Goal: Task Accomplishment & Management: Use online tool/utility

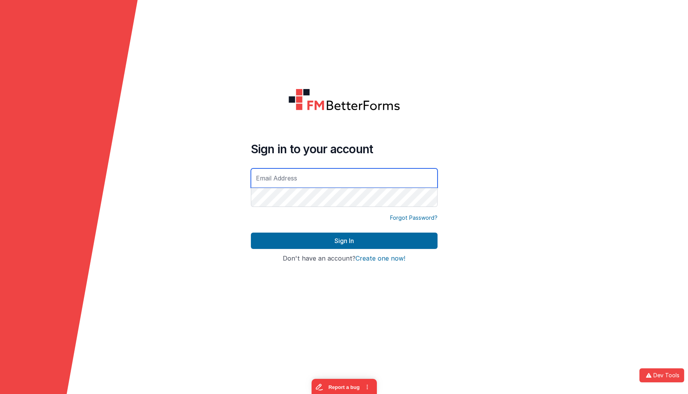
type input "[EMAIL_ADDRESS][DOMAIN_NAME]"
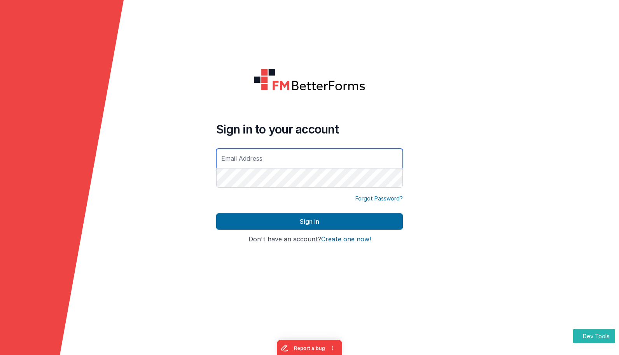
click at [216, 213] on button "Sign In" at bounding box center [309, 221] width 187 height 16
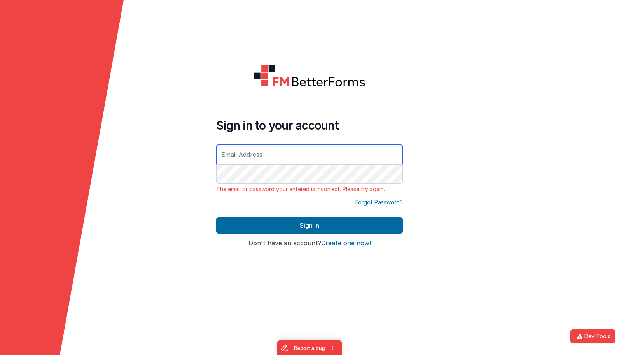
click at [273, 150] on input "text" at bounding box center [309, 154] width 187 height 19
click at [0, 354] on com-1password-button at bounding box center [0, 355] width 0 height 0
click at [317, 153] on input "text" at bounding box center [309, 154] width 187 height 19
type input "[EMAIL_ADDRESS][DOMAIN_NAME]"
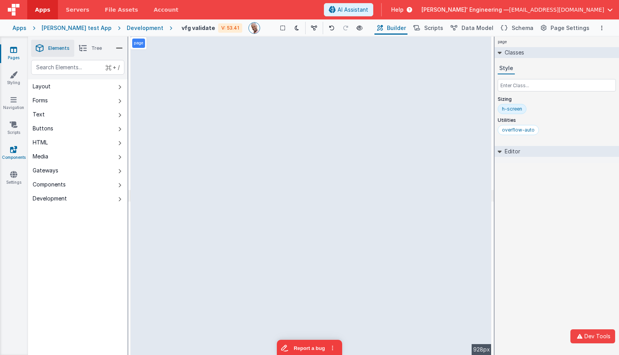
click at [15, 152] on icon at bounding box center [13, 149] width 7 height 8
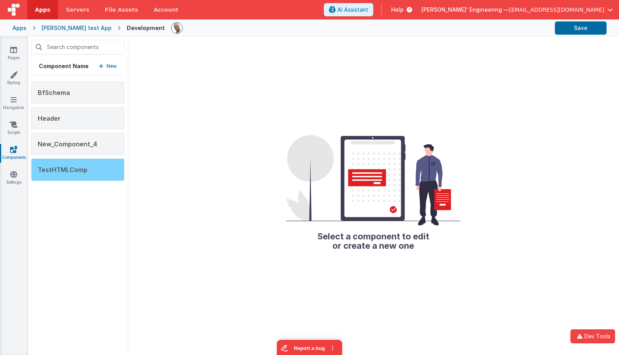
click at [76, 172] on span "TestHTMLComp" at bounding box center [63, 170] width 50 height 8
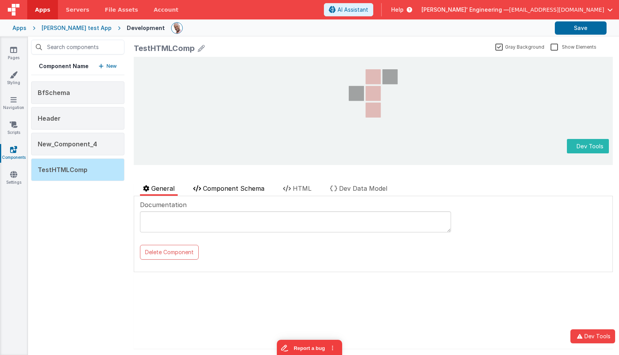
click at [231, 185] on span "Component Schema" at bounding box center [233, 188] width 61 height 8
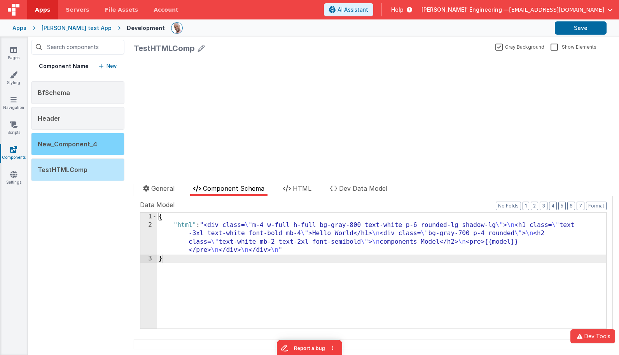
click at [103, 148] on div "New_Component_4" at bounding box center [77, 144] width 93 height 23
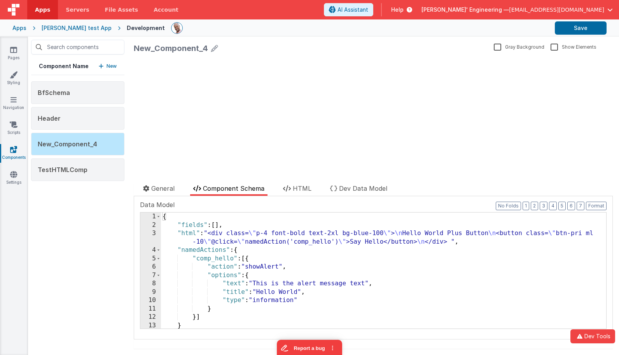
click at [202, 49] on div "New_Component_4" at bounding box center [171, 48] width 74 height 11
click at [214, 46] on icon at bounding box center [214, 48] width 7 height 11
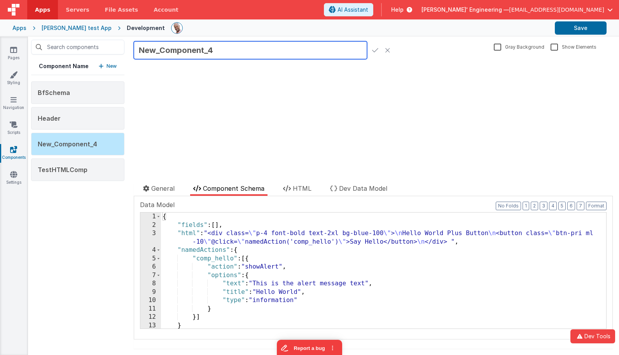
click at [216, 49] on input "New_Component_4" at bounding box center [250, 50] width 233 height 18
drag, startPoint x: 216, startPoint y: 49, endPoint x: 133, endPoint y: 51, distance: 83.6
click at [133, 51] on div "New_Component_4 Gray Background Show Elements General Component Schema HTML Dev…" at bounding box center [372, 196] width 491 height 318
type input "HelloActions"
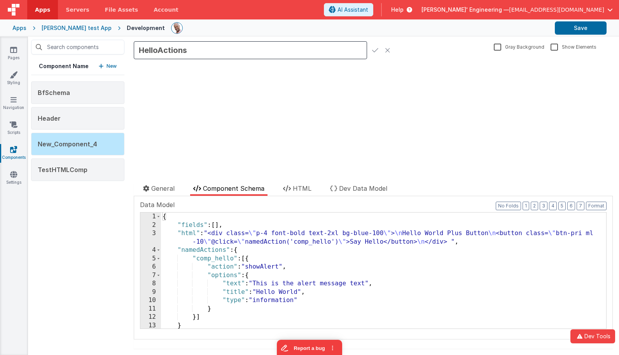
click at [375, 51] on icon at bounding box center [375, 50] width 6 height 11
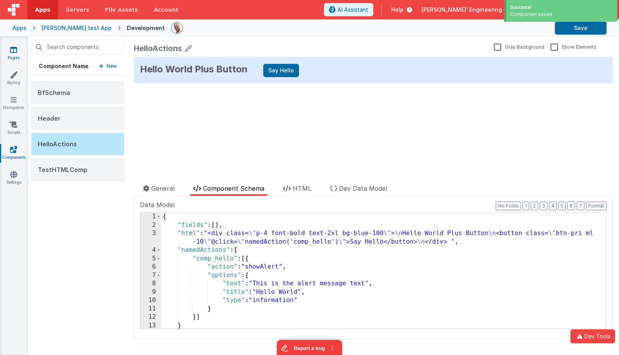
click at [16, 53] on icon at bounding box center [13, 50] width 7 height 8
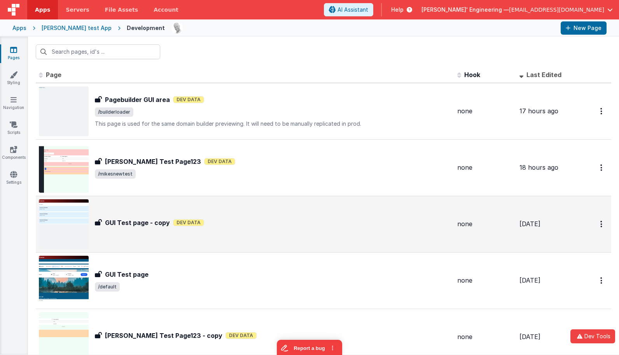
click at [177, 211] on div "GUI Test page - copy GUI Test page - copy Dev Data" at bounding box center [245, 224] width 412 height 50
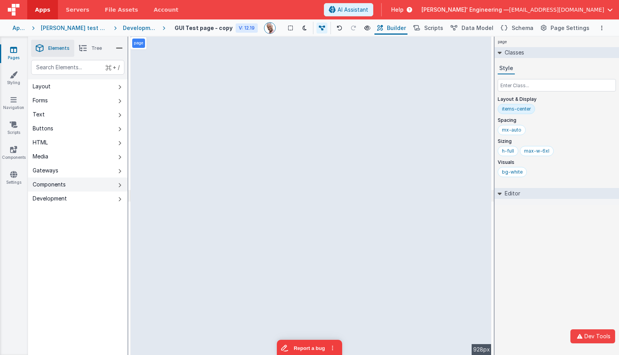
click at [96, 185] on button "Components" at bounding box center [78, 184] width 100 height 14
click at [120, 188] on icon at bounding box center [119, 185] width 3 height 6
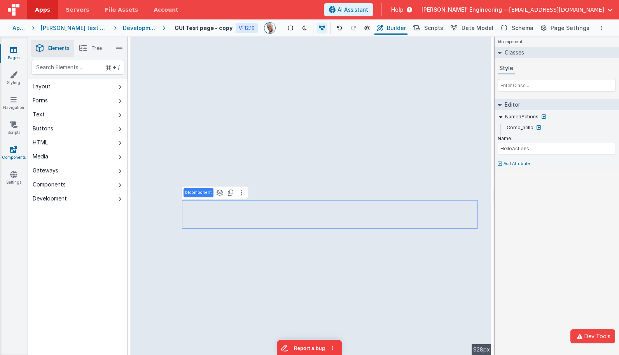
click at [14, 148] on icon at bounding box center [13, 149] width 7 height 8
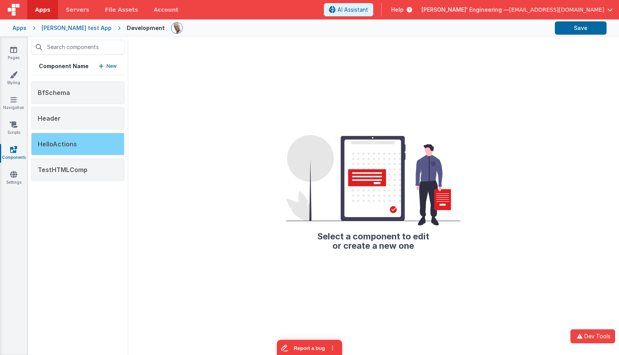
click at [66, 155] on div "HelloActions" at bounding box center [77, 144] width 93 height 23
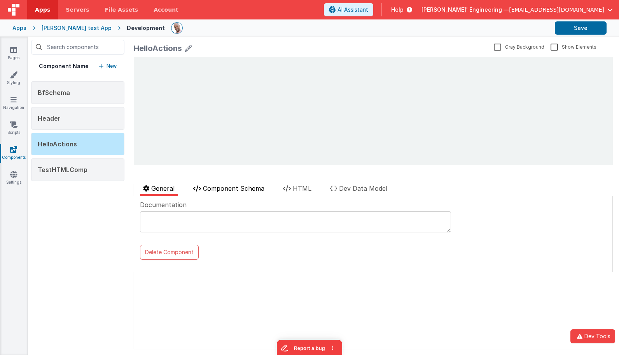
click at [246, 187] on span "Component Schema" at bounding box center [233, 188] width 61 height 8
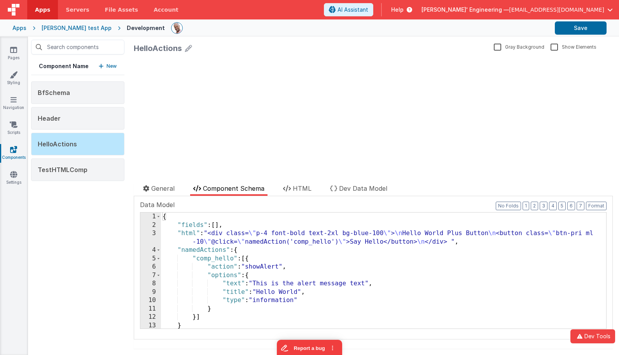
click at [220, 258] on div "{ "fields" : [ ] , "html" : "<div class= \" p-4 font-bold text-2xl bg-blue-100 …" at bounding box center [383, 278] width 445 height 133
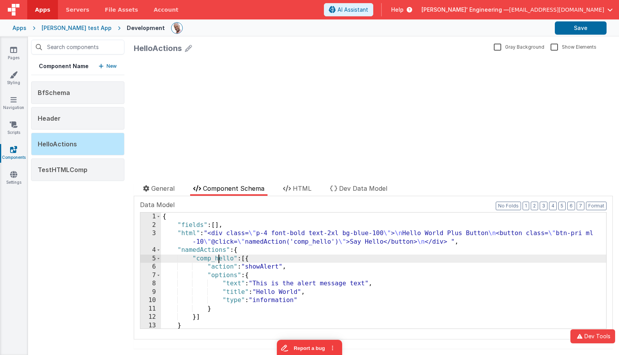
click at [220, 258] on div "{ "fields" : [ ] , "html" : "<div class= \" p-4 font-bold text-2xl bg-blue-100 …" at bounding box center [383, 278] width 445 height 133
click at [16, 47] on icon at bounding box center [13, 50] width 7 height 8
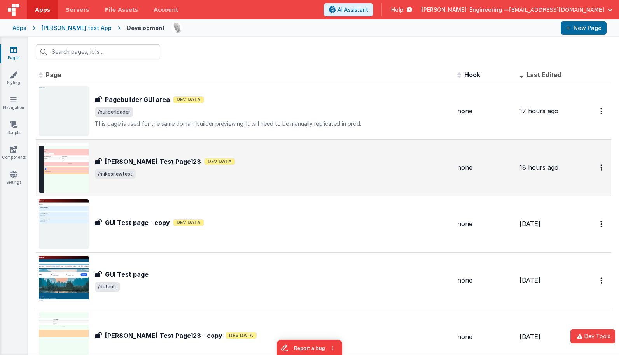
click at [182, 194] on td "[PERSON_NAME] Test Page123 [PERSON_NAME] Test Page123 Dev Data /mikesnewtest" at bounding box center [245, 167] width 418 height 56
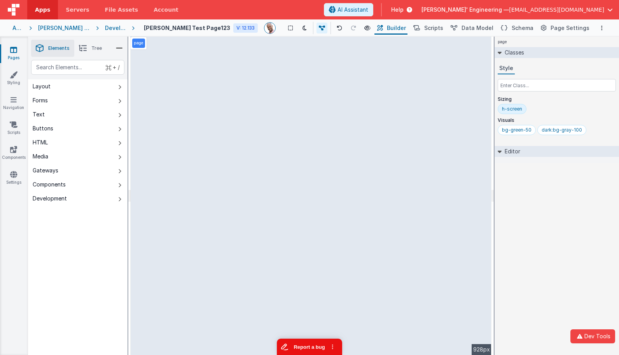
click at [300, 345] on button "Report a bug" at bounding box center [309, 346] width 65 height 16
click at [126, 30] on div "Development" at bounding box center [115, 28] width 21 height 8
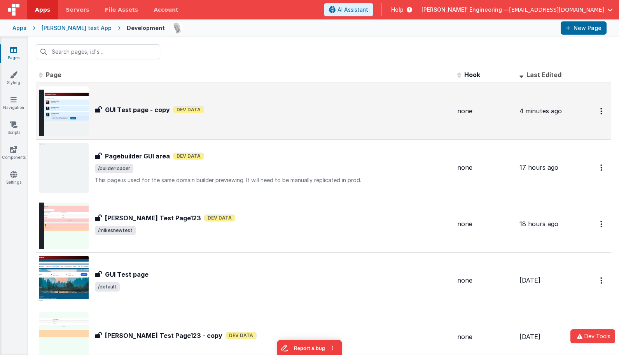
click at [255, 116] on div "GUI Test page - copy GUI Test page - copy Dev Data" at bounding box center [273, 111] width 356 height 12
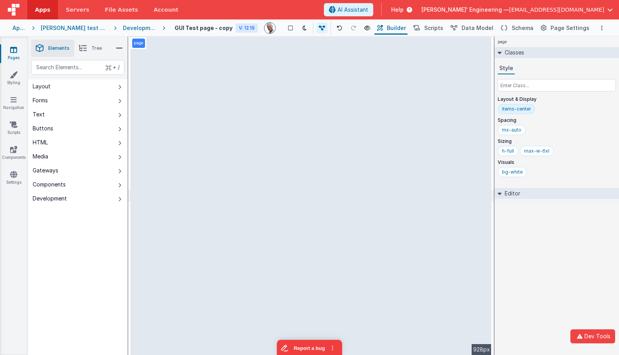
click at [253, 185] on div "page --> 928px" at bounding box center [311, 196] width 361 height 318
click at [335, 212] on div "page --> 928px" at bounding box center [311, 196] width 361 height 318
click at [321, 183] on div "page --> 928px" at bounding box center [311, 196] width 361 height 318
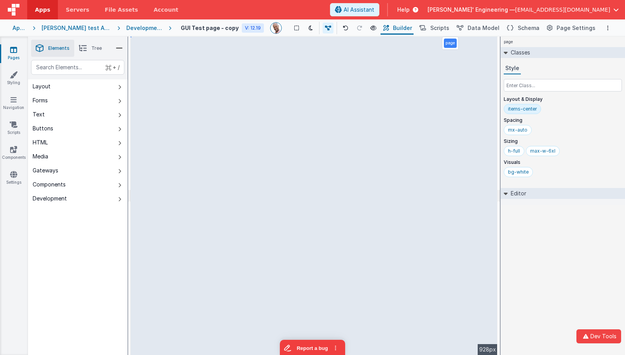
click at [338, 213] on div "page --> 928px" at bounding box center [314, 196] width 367 height 318
click at [27, 26] on div "Apps [PERSON_NAME] test App Development GUI Test page - copy V: 12.19 Show Grou…" at bounding box center [312, 27] width 625 height 17
click at [21, 27] on div "Apps" at bounding box center [19, 28] width 14 height 8
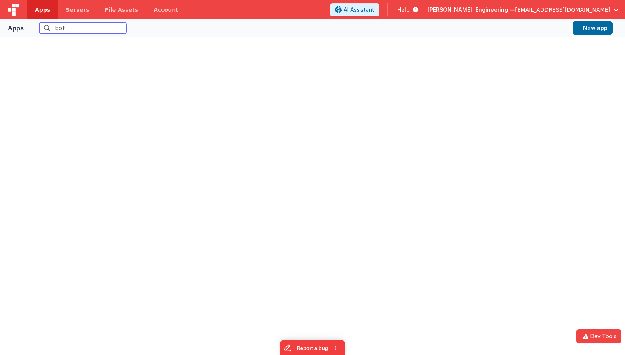
type input "bbfa"
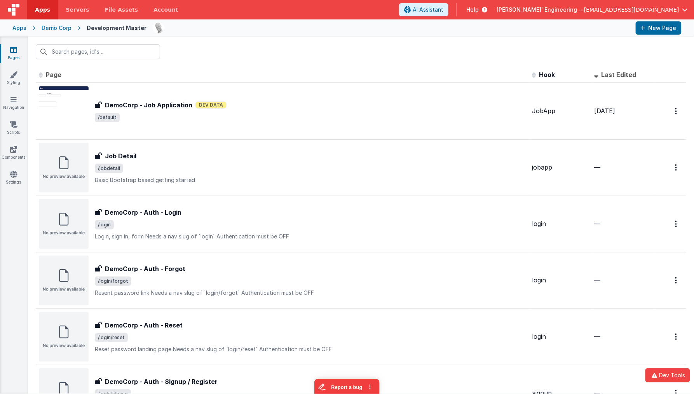
click at [21, 28] on div "Apps" at bounding box center [19, 28] width 14 height 8
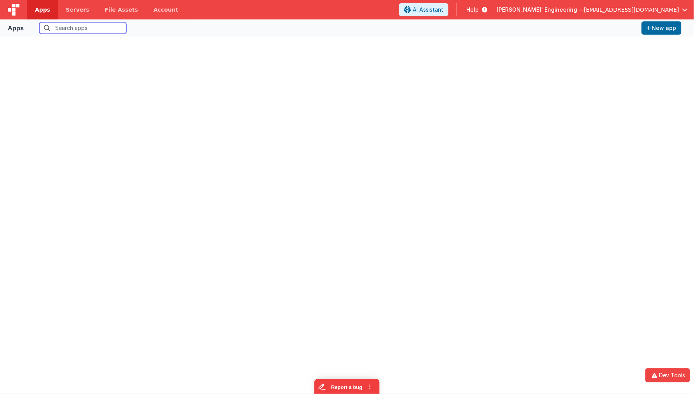
click at [65, 31] on input "text" at bounding box center [82, 28] width 87 height 12
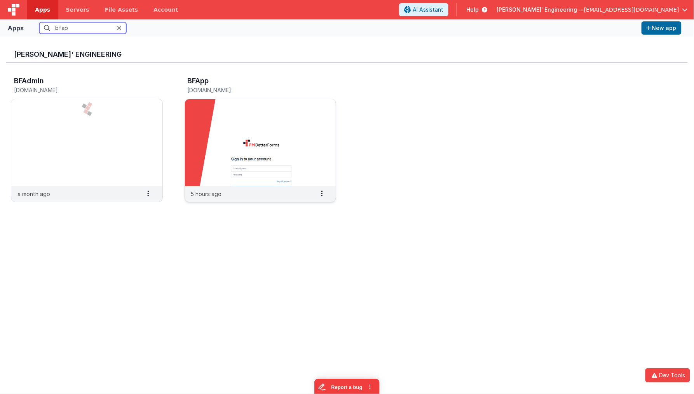
type input "bfap"
click at [202, 116] on img at bounding box center [260, 142] width 151 height 87
